Goal: Information Seeking & Learning: Find specific page/section

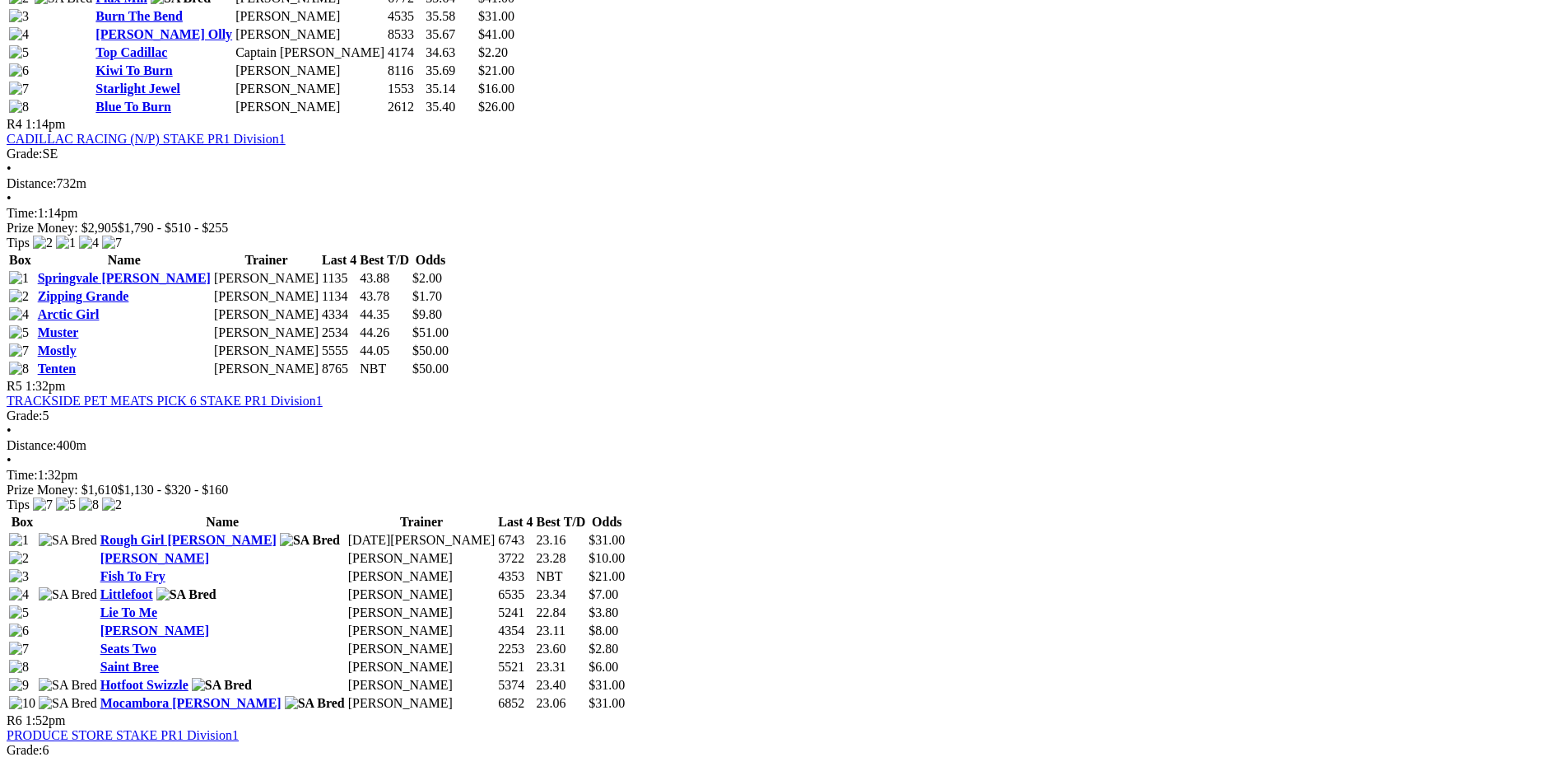
scroll to position [1565, 0]
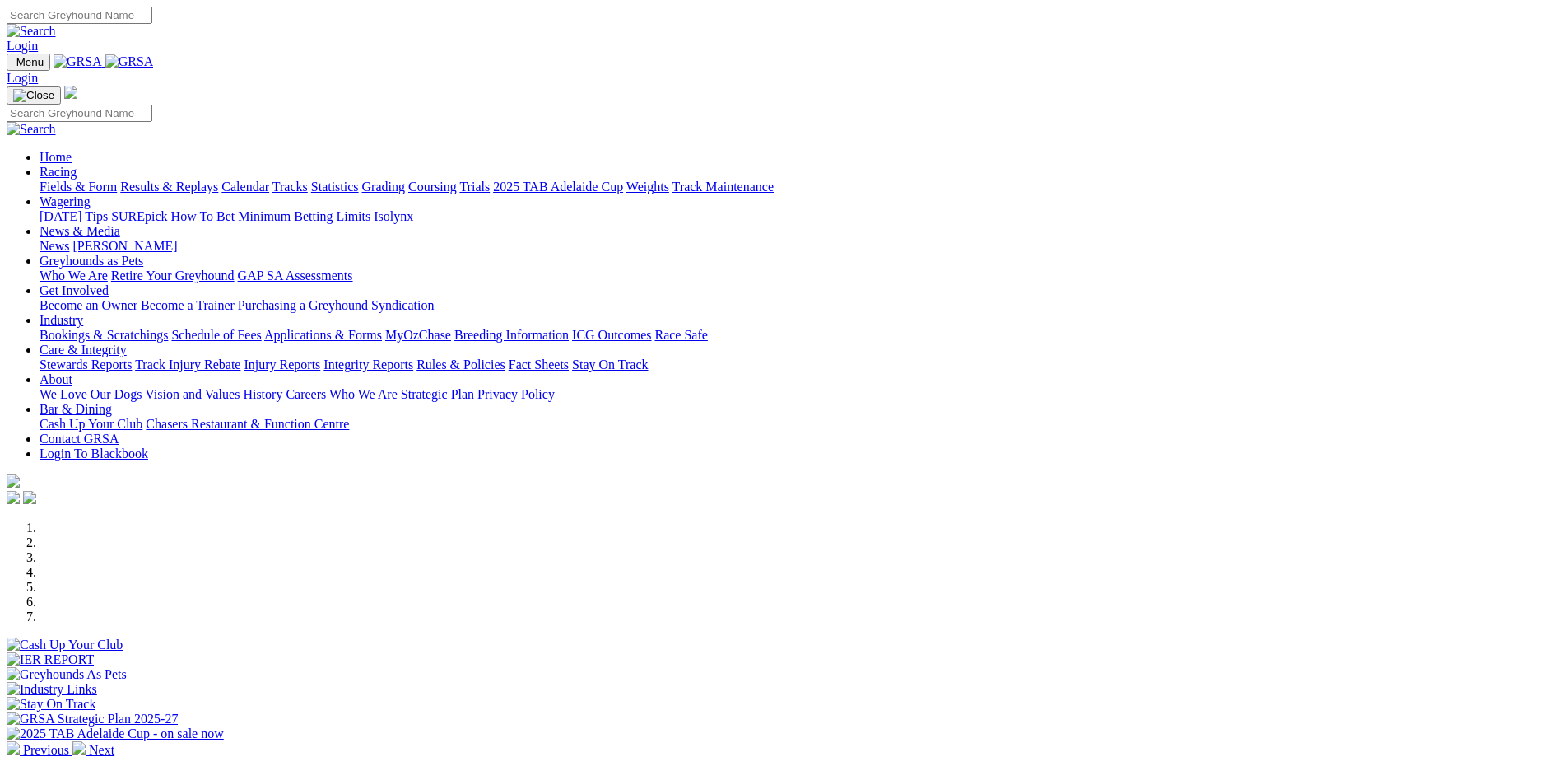
scroll to position [247, 0]
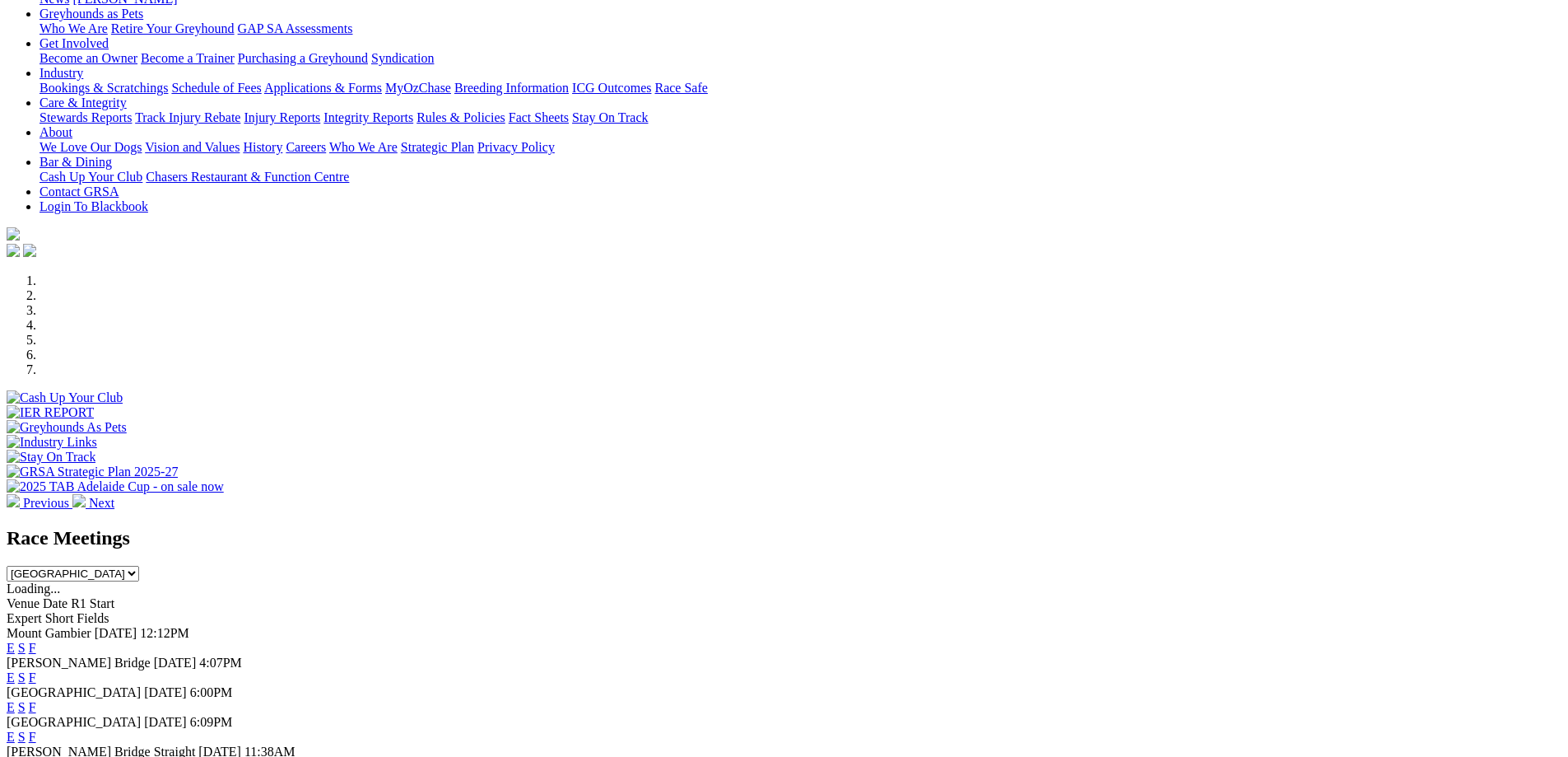
click at [36, 670] on link "F" at bounding box center [32, 677] width 7 height 14
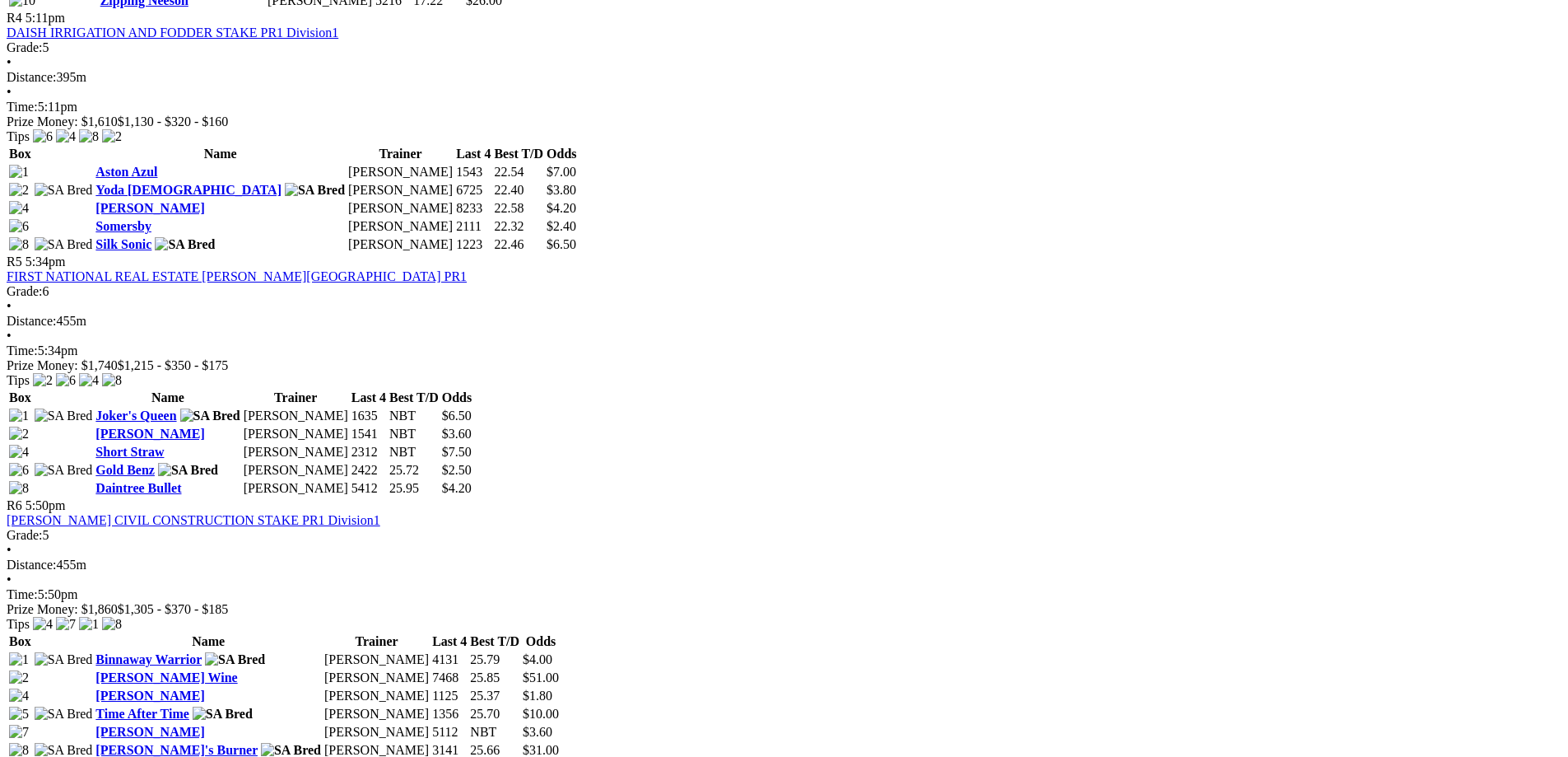
scroll to position [2058, 0]
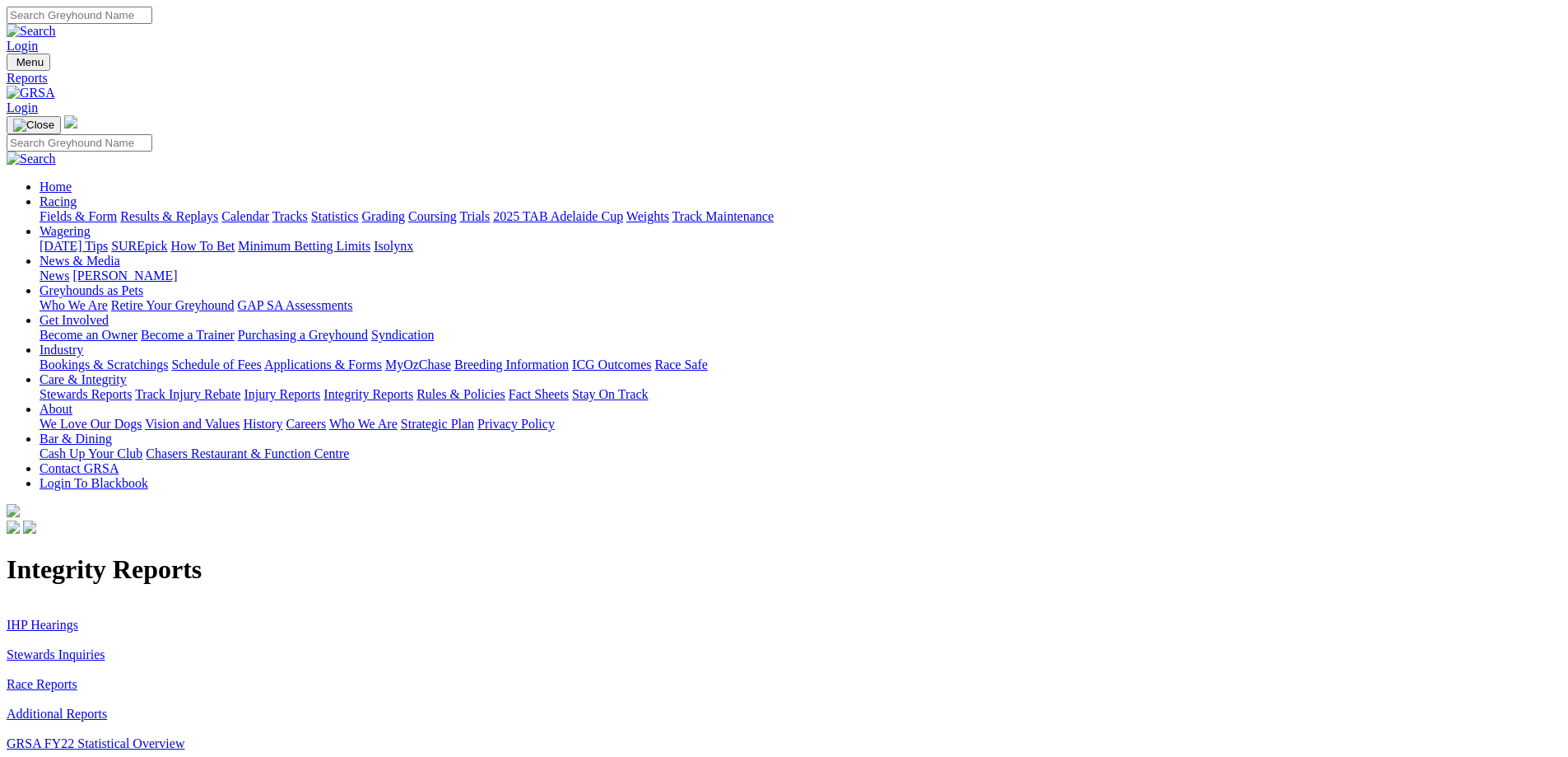
click at [79, 617] on link "IHP Hearings" at bounding box center [43, 624] width 72 height 14
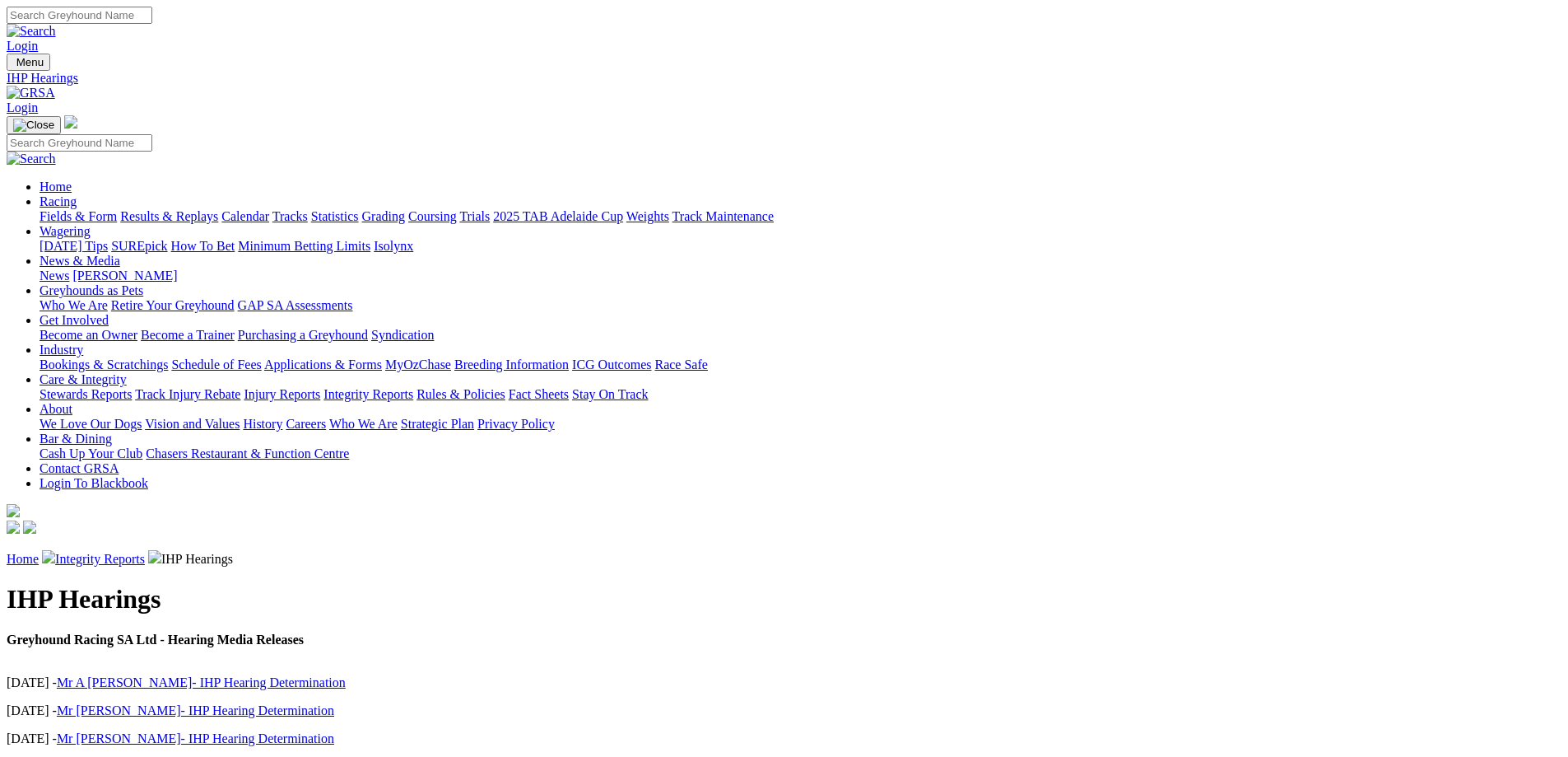
click at [145, 552] on link "Integrity Reports" at bounding box center [100, 558] width 90 height 14
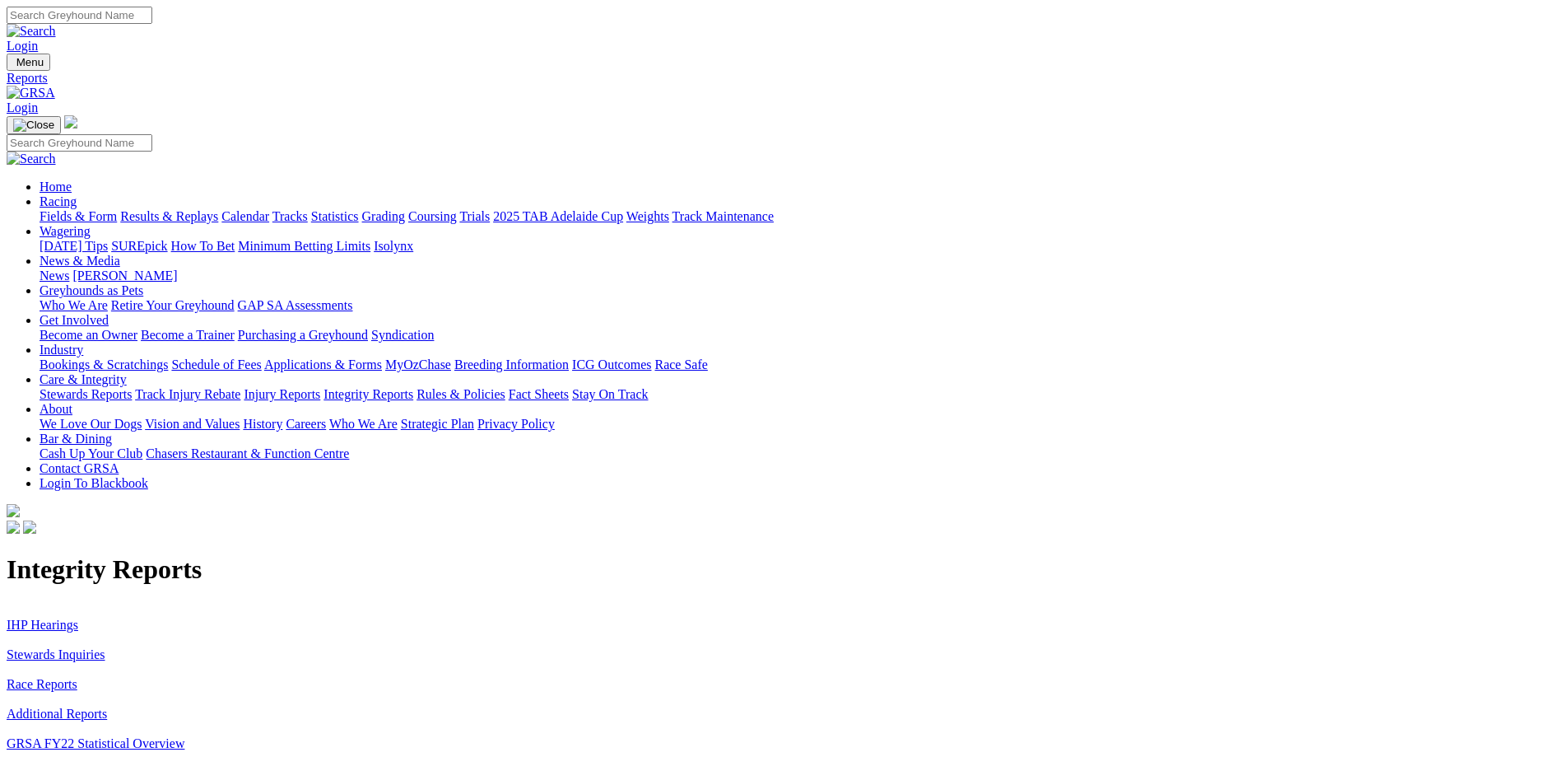
click at [105, 647] on link "Stewards Inquiries" at bounding box center [55, 653] width 99 height 14
